Goal: Task Accomplishment & Management: Use online tool/utility

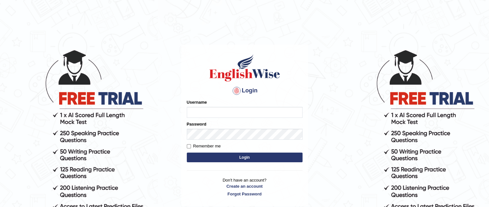
type input "GeeKaur"
click at [244, 159] on button "Login" at bounding box center [245, 157] width 116 height 10
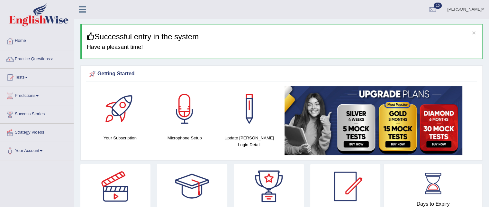
click at [48, 59] on link "Practice Questions" at bounding box center [36, 58] width 73 height 16
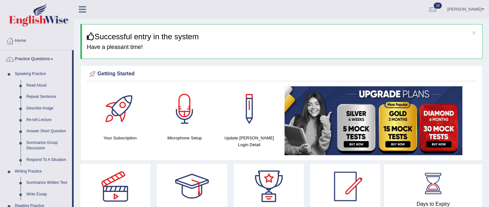
scroll to position [181, 0]
